Goal: Information Seeking & Learning: Understand process/instructions

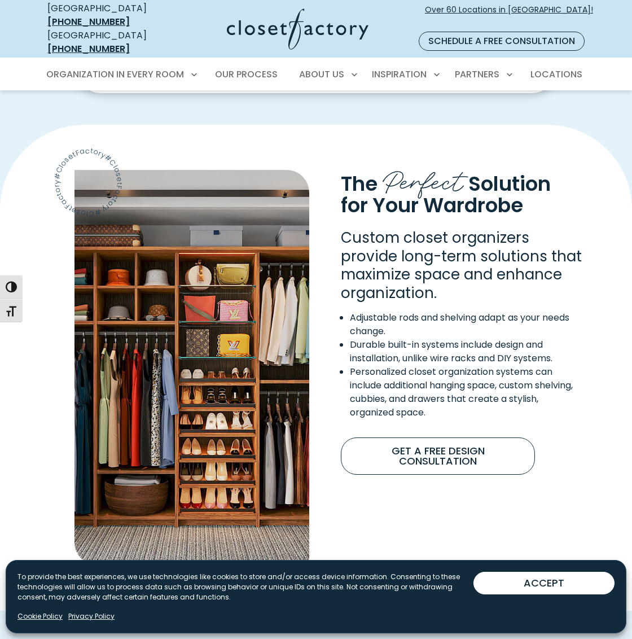
scroll to position [750, 0]
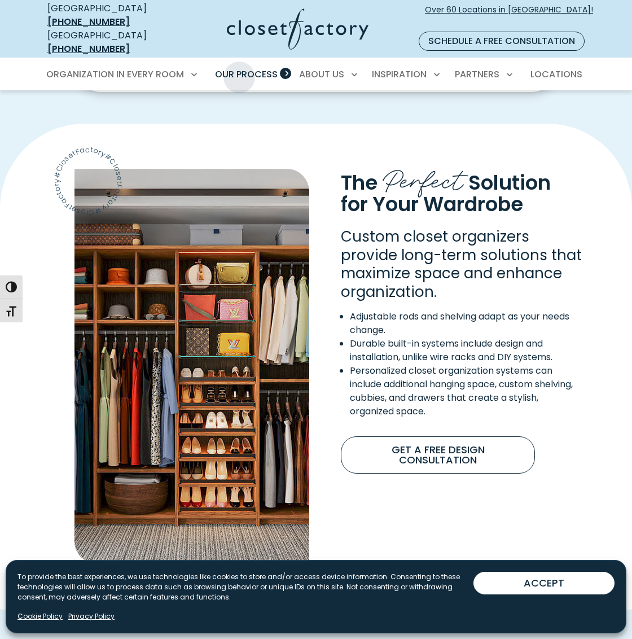
click at [239, 68] on span "Our Process" at bounding box center [246, 74] width 63 height 13
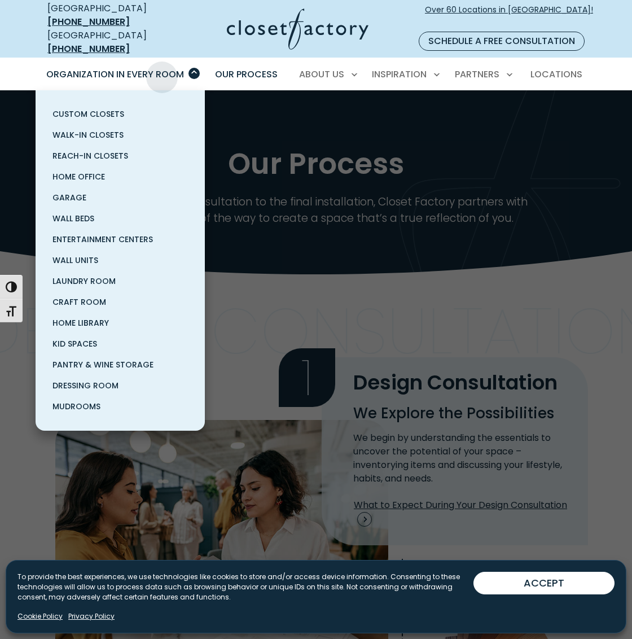
click at [162, 68] on span "Organization in Every Room" at bounding box center [115, 74] width 138 height 13
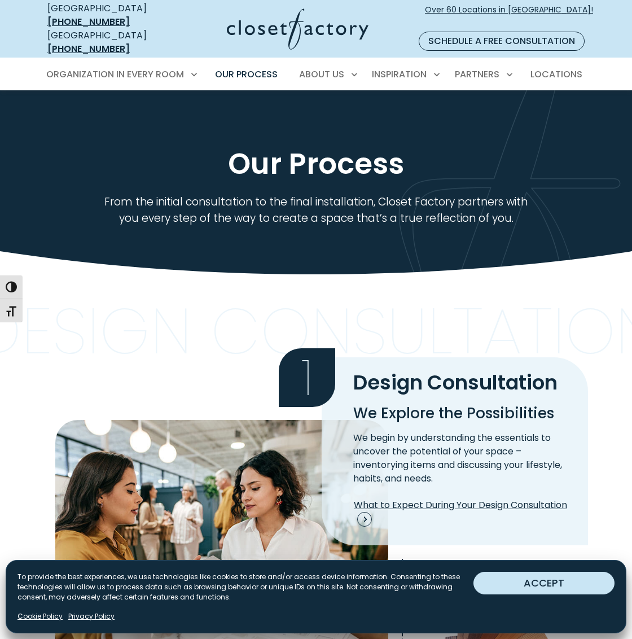
click at [528, 584] on button "ACCEPT" at bounding box center [544, 583] width 141 height 23
